Goal: Task Accomplishment & Management: Manage account settings

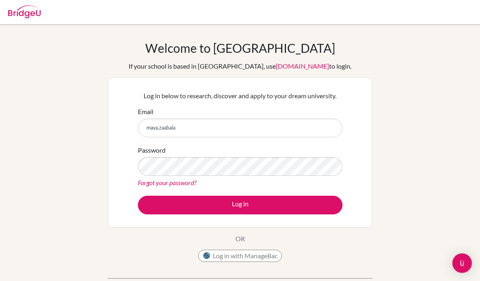
scroll to position [73, 0]
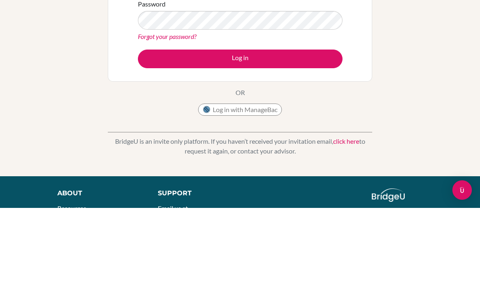
type input "[EMAIL_ADDRESS][DOMAIN_NAME]"
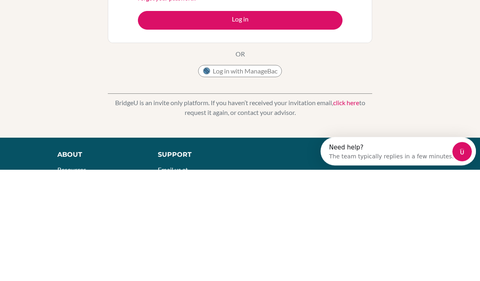
scroll to position [0, 0]
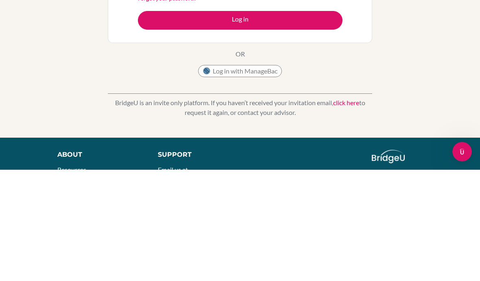
click at [170, 123] on button "Log in" at bounding box center [240, 132] width 204 height 19
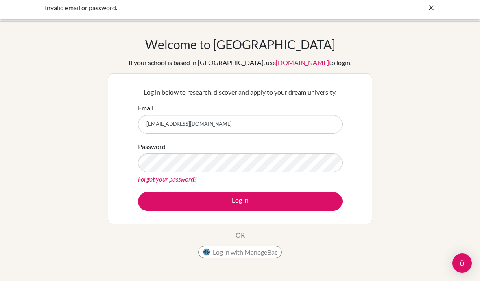
scroll to position [4, 0]
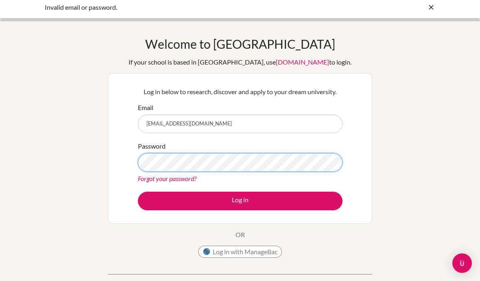
click at [240, 201] on button "Log in" at bounding box center [240, 201] width 204 height 19
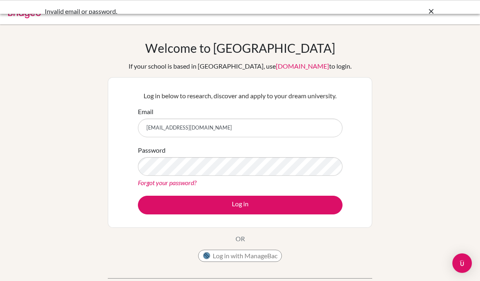
scroll to position [55, 0]
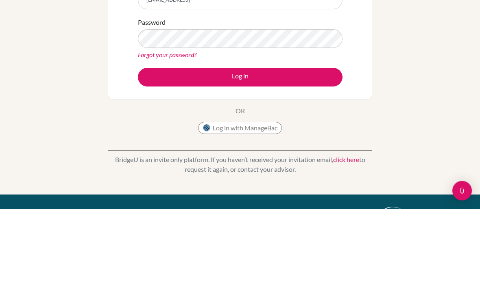
type input "[EMAIL_ADDRESS][DOMAIN_NAME]"
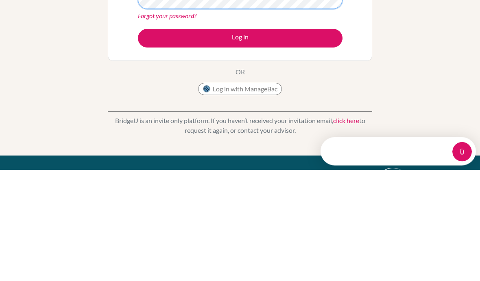
scroll to position [0, 0]
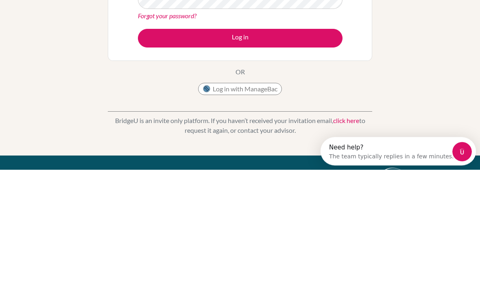
click at [154, 141] on button "Log in" at bounding box center [240, 150] width 204 height 19
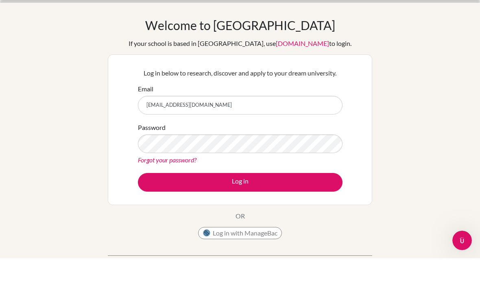
scroll to position [23, 0]
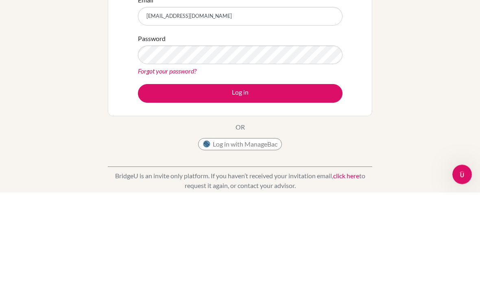
click at [159, 173] on button "Log in" at bounding box center [240, 182] width 204 height 19
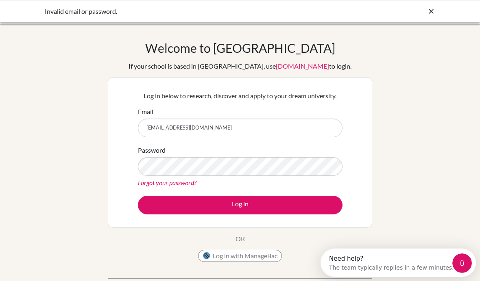
click at [430, 14] on icon at bounding box center [431, 11] width 8 height 8
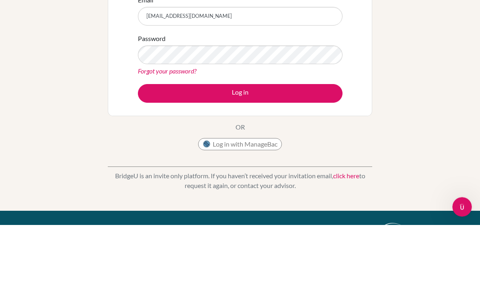
click at [309, 141] on button "Log in" at bounding box center [240, 150] width 204 height 19
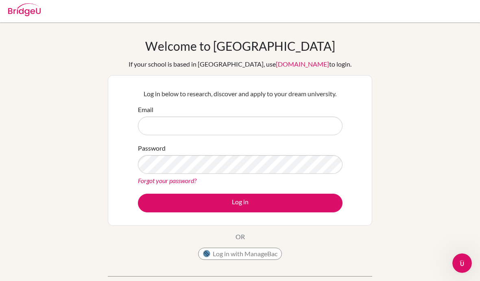
click at [236, 250] on button "Log in with ManageBac" at bounding box center [240, 254] width 84 height 12
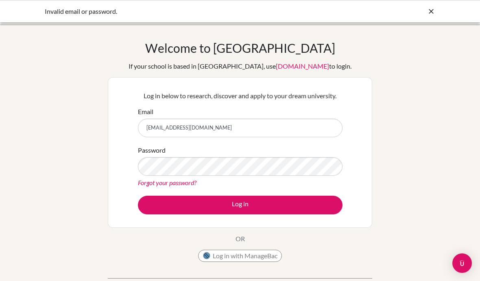
click at [422, 9] on div "Invalid email or password." at bounding box center [240, 12] width 390 height 10
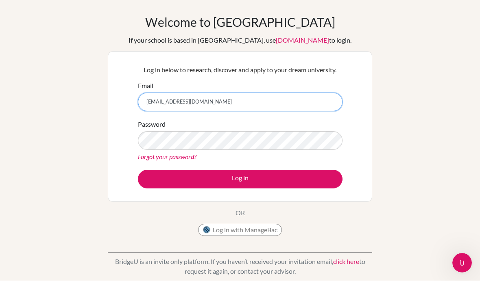
click at [175, 104] on input "[EMAIL_ADDRESS][DOMAIN_NAME]" at bounding box center [240, 102] width 204 height 19
click at [170, 95] on input "[EMAIL_ADDRESS][DOMAIN_NAME]" at bounding box center [240, 102] width 204 height 19
click at [166, 94] on input "[EMAIL_ADDRESS][DOMAIN_NAME]" at bounding box center [240, 102] width 204 height 19
click at [168, 96] on input "[EMAIL_ADDRESS][DOMAIN_NAME]" at bounding box center [240, 102] width 204 height 19
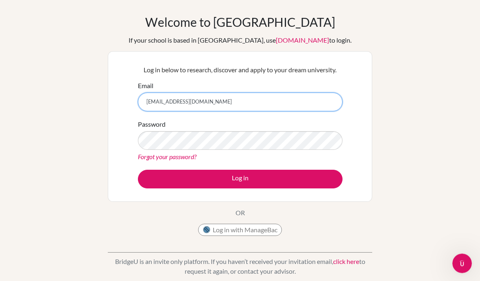
click at [169, 95] on input "maya.zaabalawi10@gmail.com" at bounding box center [240, 102] width 204 height 19
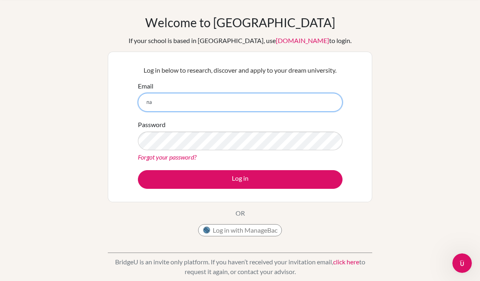
type input "n"
type input "[EMAIL_ADDRESS][DOMAIN_NAME]"
click at [240, 179] on button "Log in" at bounding box center [240, 179] width 204 height 19
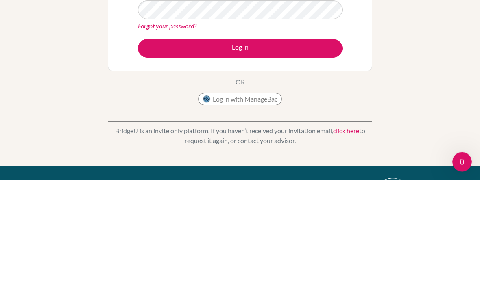
click at [295, 141] on button "Log in" at bounding box center [240, 150] width 204 height 19
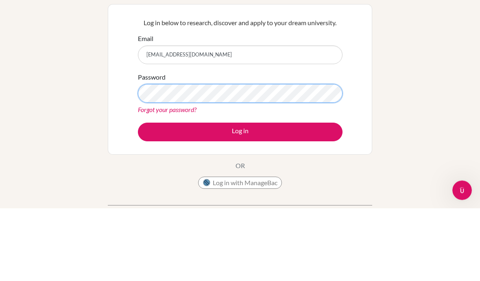
scroll to position [44, 0]
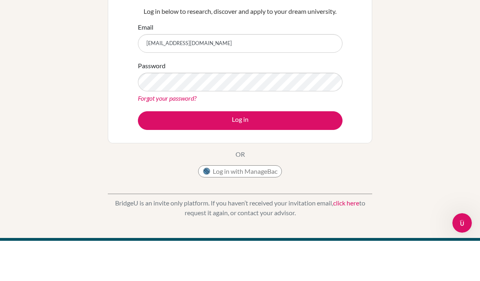
click at [289, 152] on button "Log in" at bounding box center [240, 161] width 204 height 19
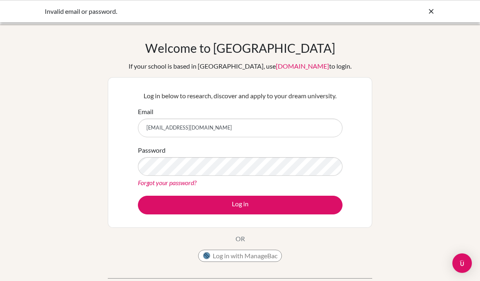
click at [279, 154] on div "Password Forgot your password?" at bounding box center [240, 167] width 204 height 42
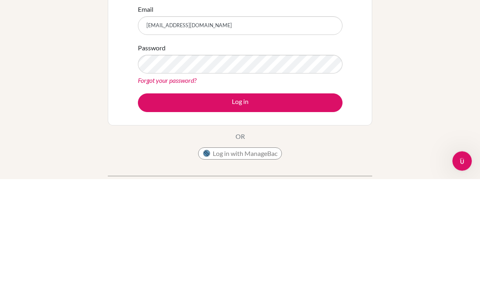
click at [176, 196] on button "Log in" at bounding box center [240, 205] width 204 height 19
